Goal: Task Accomplishment & Management: Complete application form

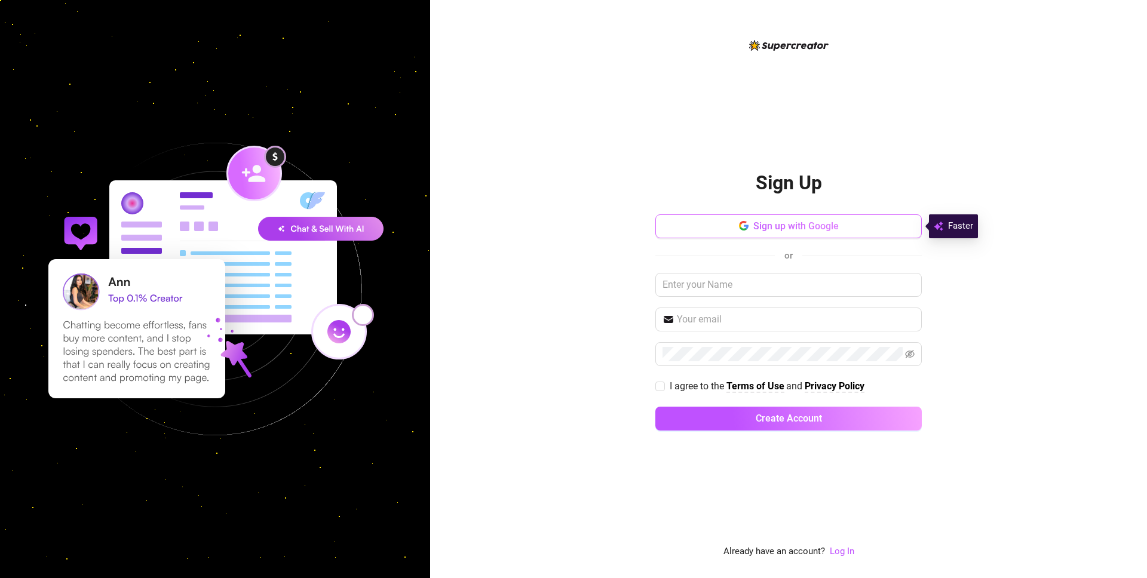
click at [793, 235] on button "Sign up with Google" at bounding box center [788, 226] width 266 height 24
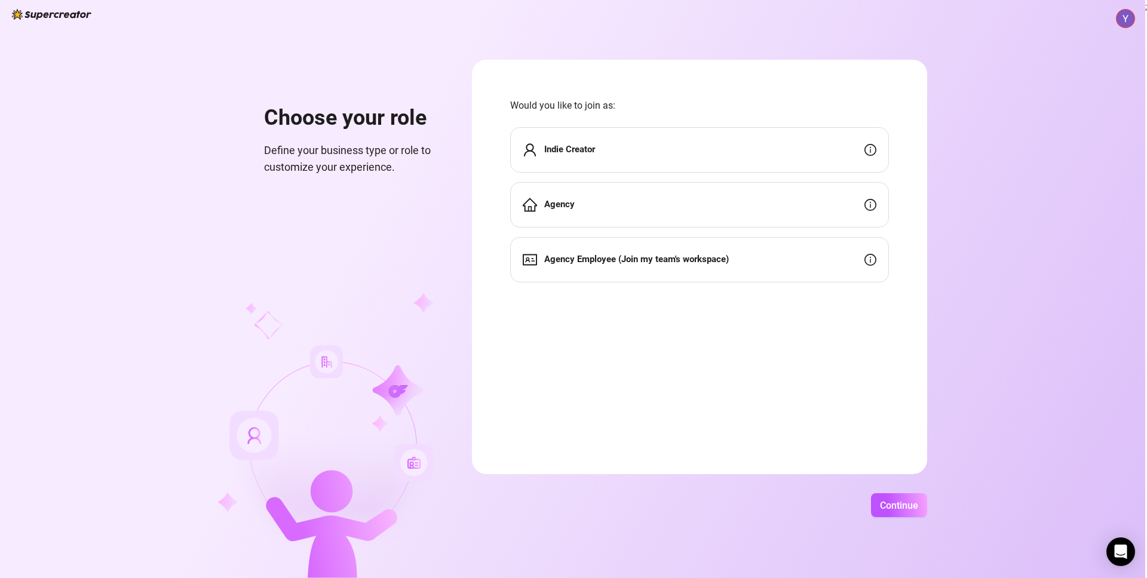
click at [650, 157] on div "Indie Creator" at bounding box center [699, 149] width 379 height 45
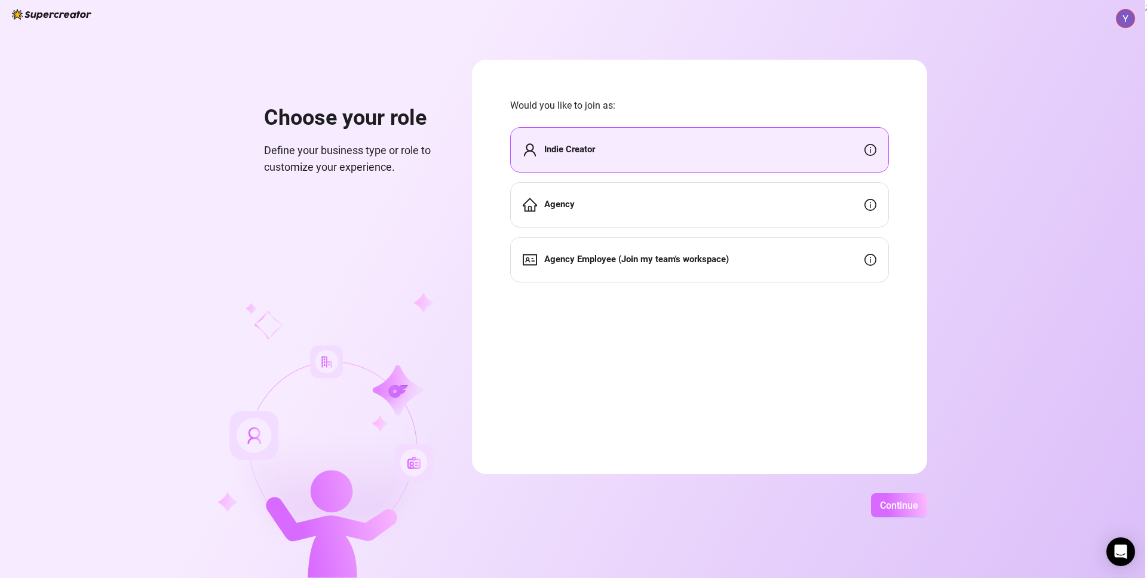
click at [912, 514] on button "Continue" at bounding box center [899, 506] width 56 height 24
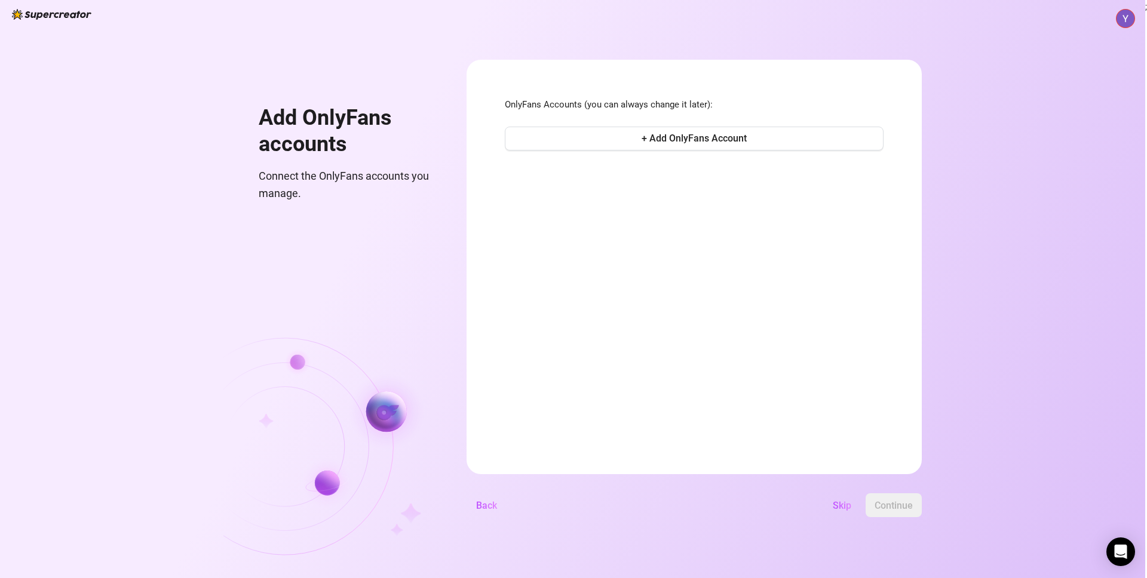
click at [842, 503] on span "Skip" at bounding box center [842, 505] width 19 height 11
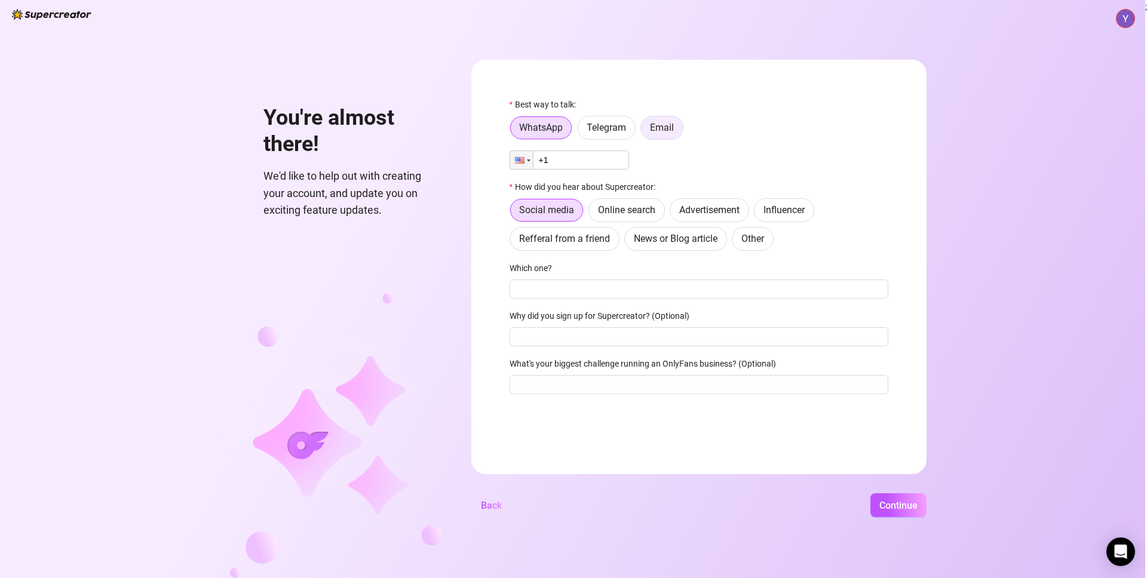
click at [657, 126] on span "Email" at bounding box center [662, 127] width 24 height 11
click at [644, 131] on input "Email" at bounding box center [644, 131] width 0 height 0
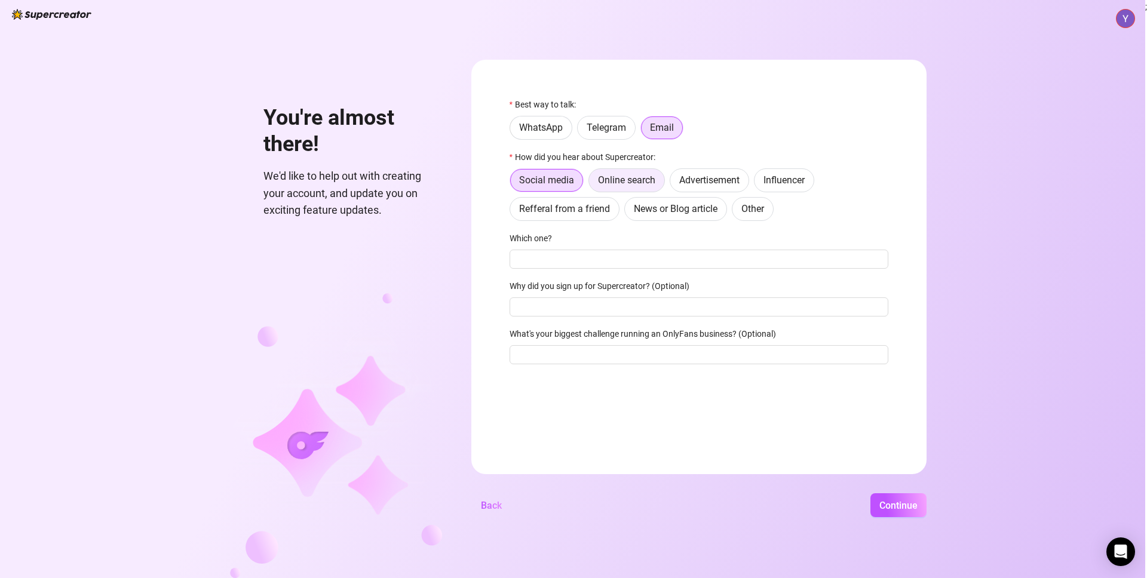
click at [628, 185] on span "Online search" at bounding box center [626, 179] width 57 height 11
click at [592, 183] on input "Online search" at bounding box center [592, 183] width 0 height 0
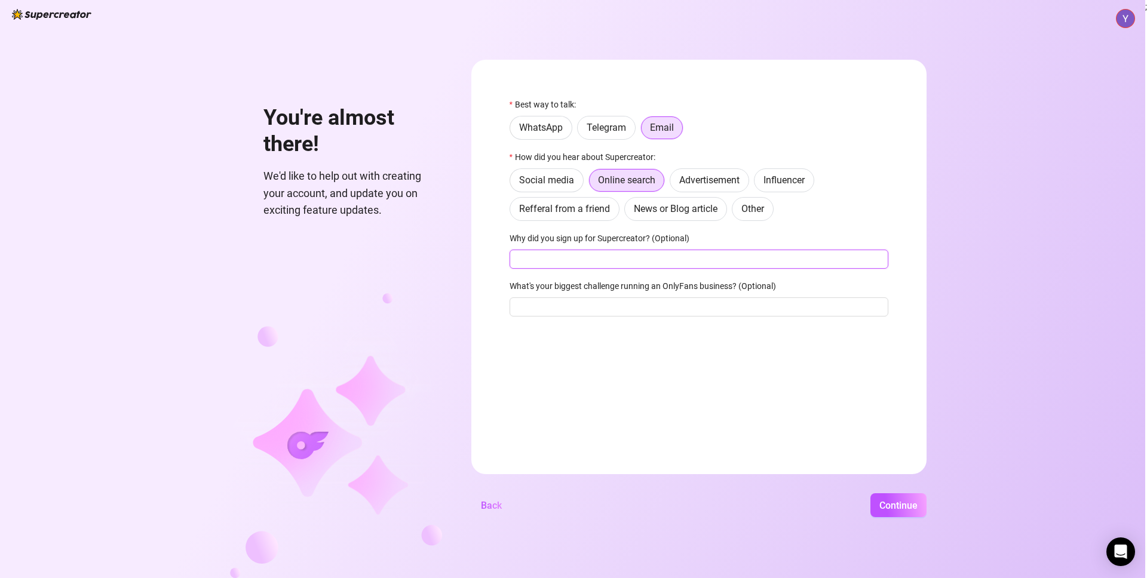
click at [586, 259] on input "Why did you sign up for Supercreator? (Optional)" at bounding box center [699, 259] width 379 height 19
type input "t"
type input "i made this account to work on our new onboarding flow"
click at [646, 303] on input "What's your biggest challenge running an OnlyFans business? (Optional)" at bounding box center [699, 307] width 379 height 19
click at [894, 494] on button "Continue" at bounding box center [899, 506] width 56 height 24
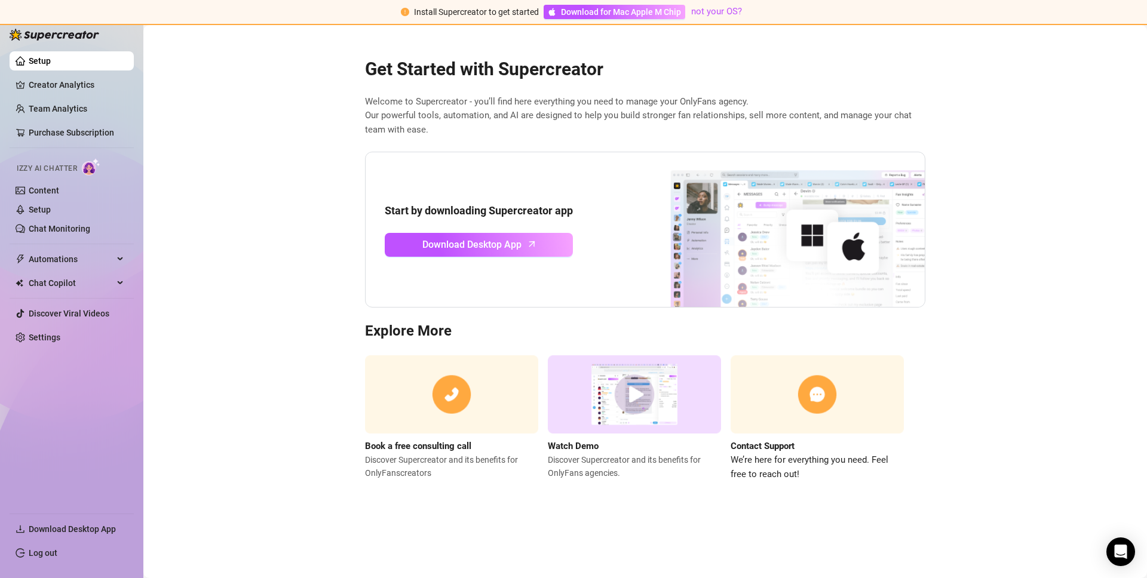
click at [258, 127] on main "Get Started with Supercreator Welcome to Supercreator - you’ll find here everyt…" at bounding box center [645, 301] width 1004 height 553
click at [1131, 553] on div "Open Intercom Messenger" at bounding box center [1121, 553] width 32 height 32
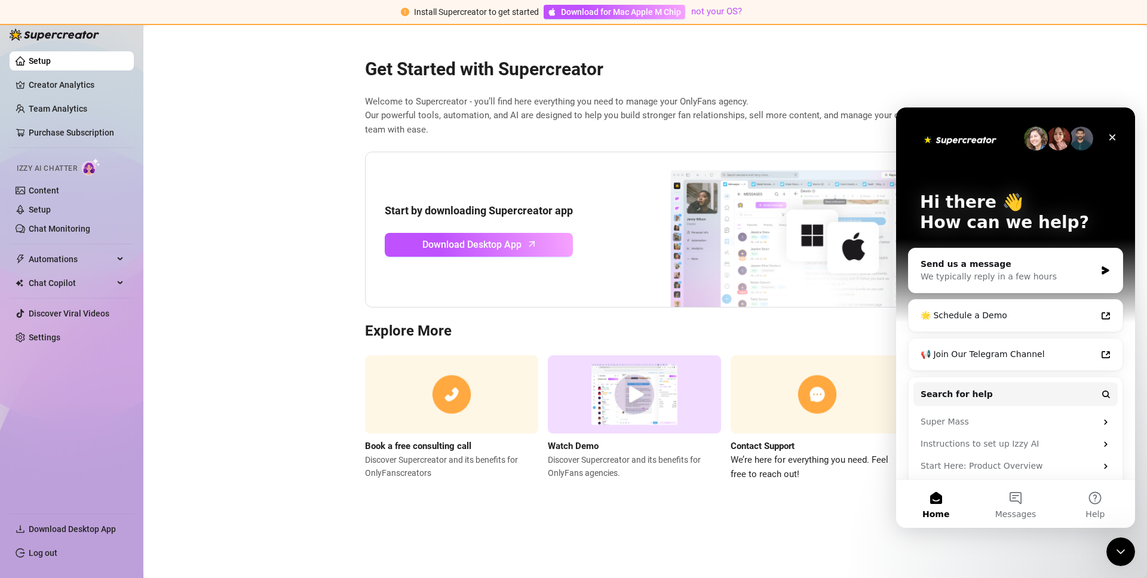
click at [888, 85] on div "Get Started with Supercreator Welcome to Supercreator - you’ll find here everyt…" at bounding box center [646, 262] width 580 height 439
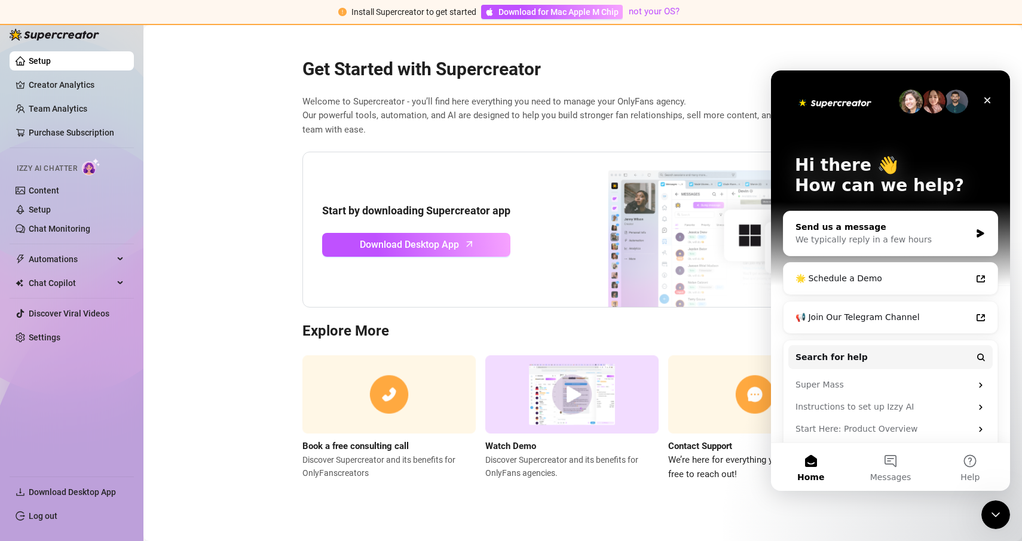
scroll to position [44, 0]
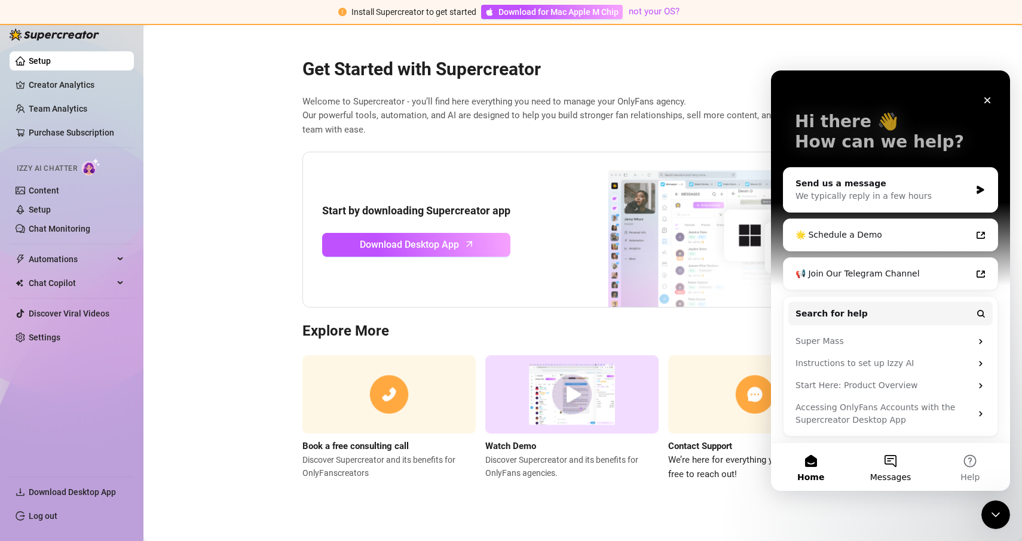
click at [891, 453] on button "Messages" at bounding box center [889, 467] width 79 height 48
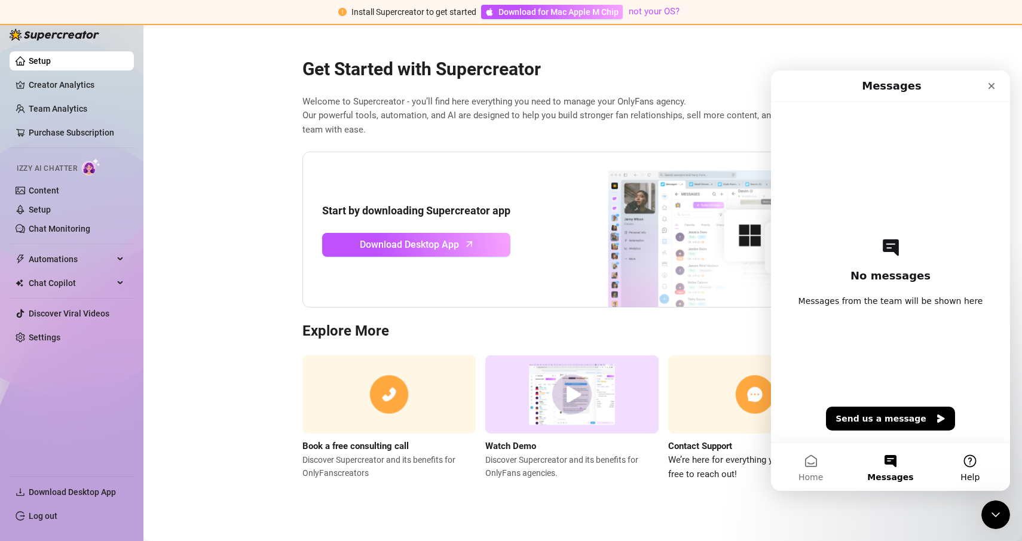
click at [969, 471] on button "Help" at bounding box center [969, 467] width 79 height 48
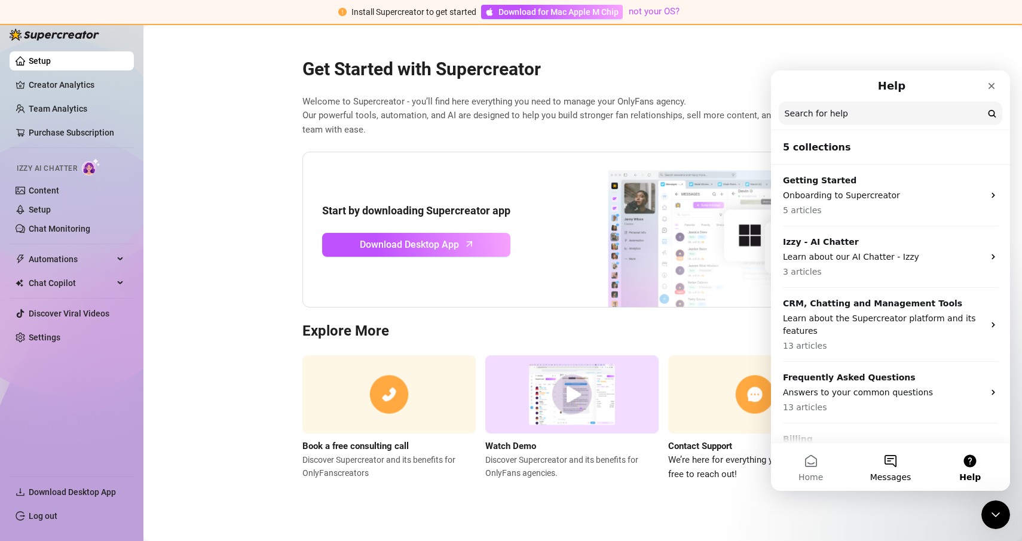
click at [908, 463] on button "Messages" at bounding box center [889, 467] width 79 height 48
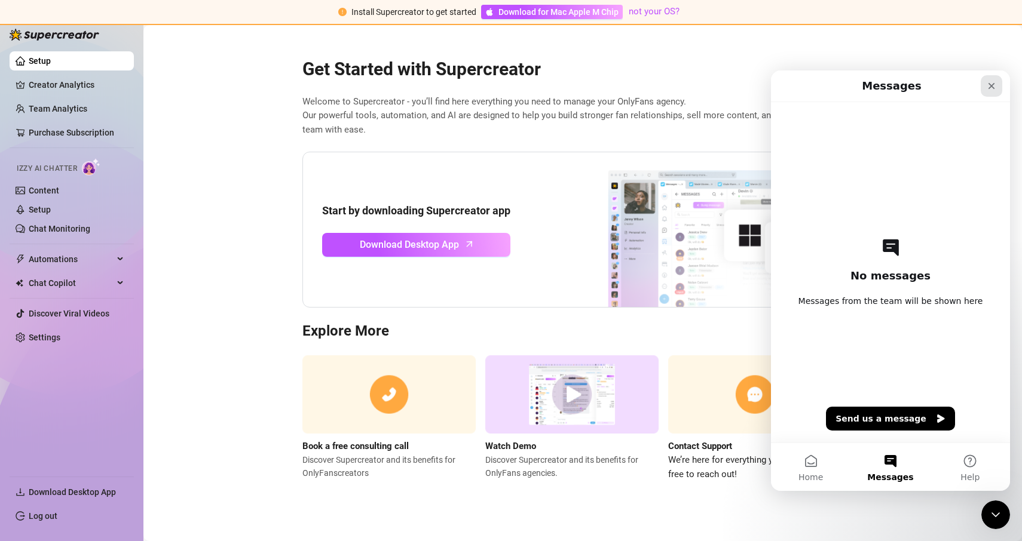
click at [986, 93] on div "Close" at bounding box center [991, 86] width 22 height 22
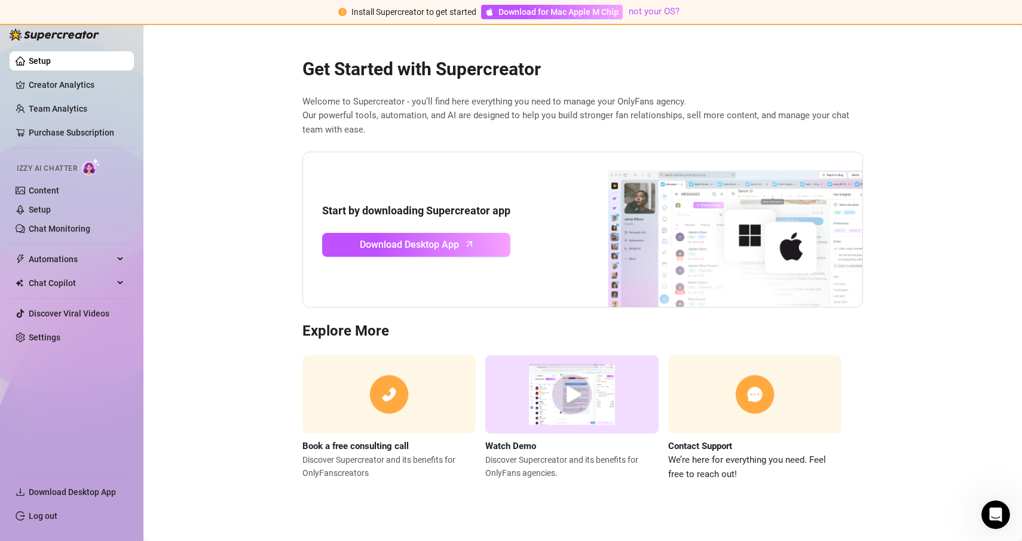
scroll to position [0, 0]
click at [421, 243] on span "Download Desktop App" at bounding box center [409, 244] width 99 height 15
click at [50, 333] on link "Settings" at bounding box center [45, 338] width 32 height 10
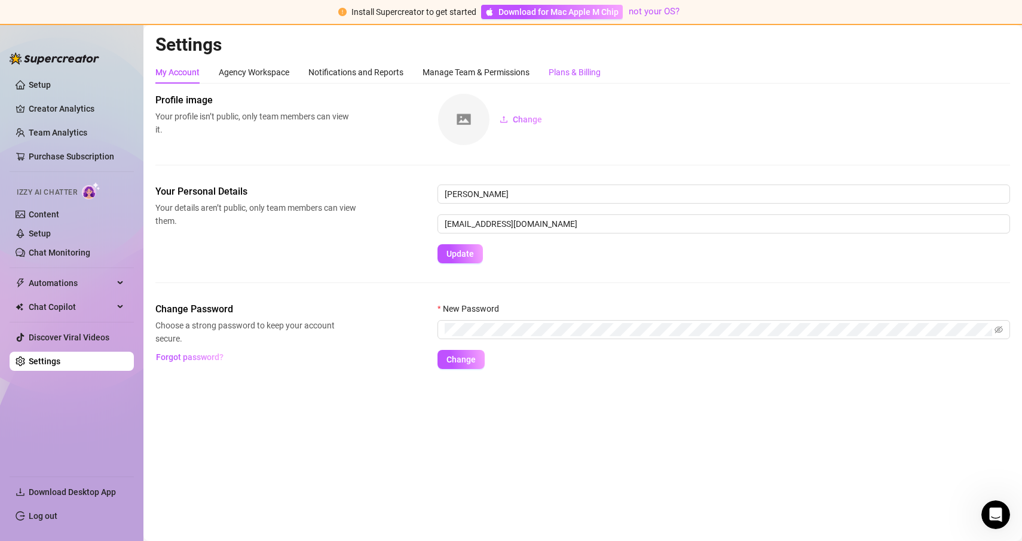
click at [553, 69] on div "Plans & Billing" at bounding box center [574, 72] width 52 height 13
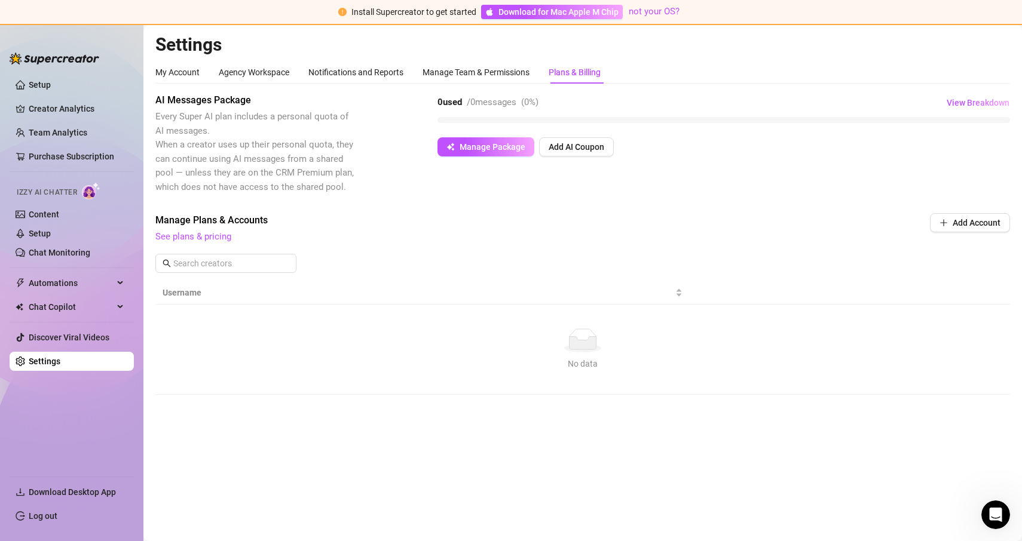
click at [308, 100] on span "AI Messages Package" at bounding box center [255, 100] width 201 height 14
